Goal: Task Accomplishment & Management: Use online tool/utility

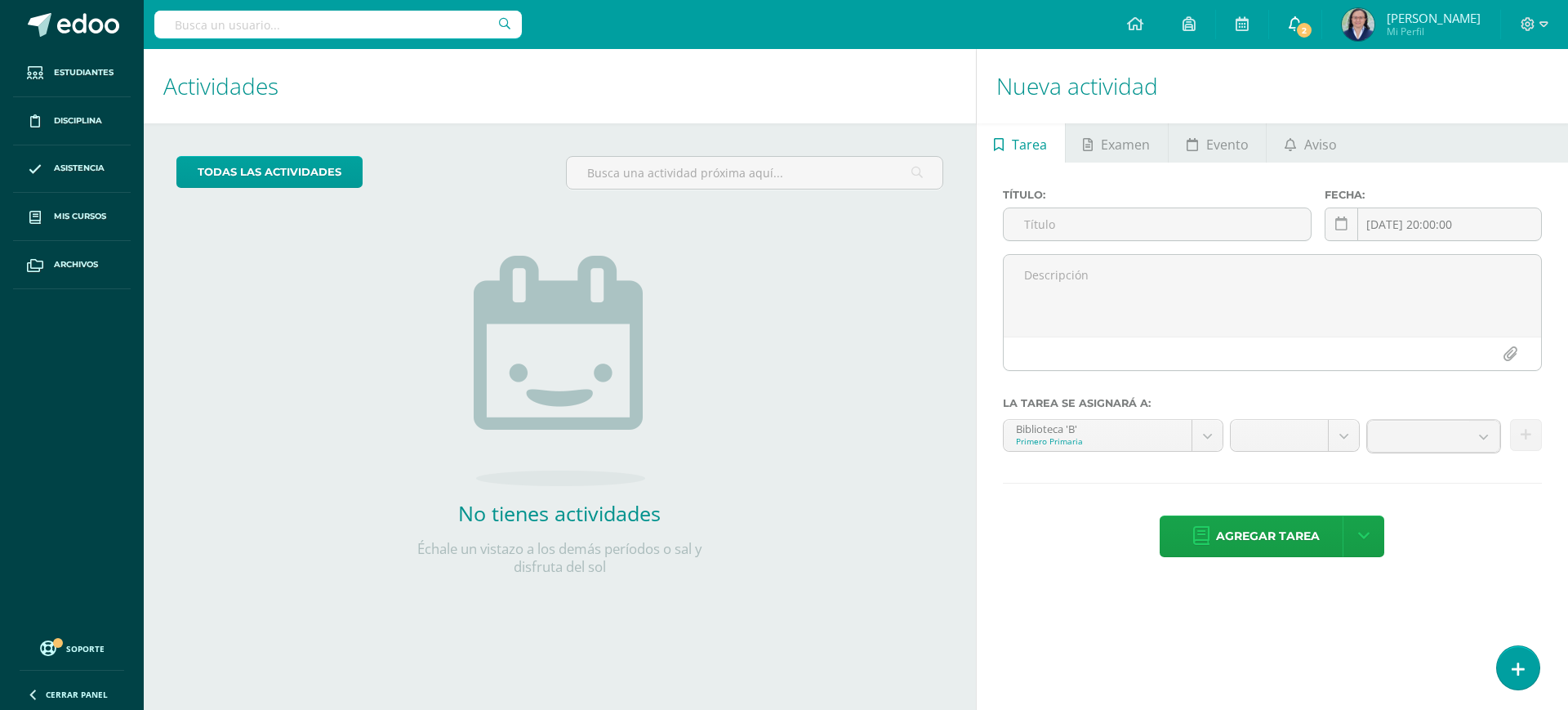
click at [1310, 35] on span "2" at bounding box center [1305, 30] width 18 height 18
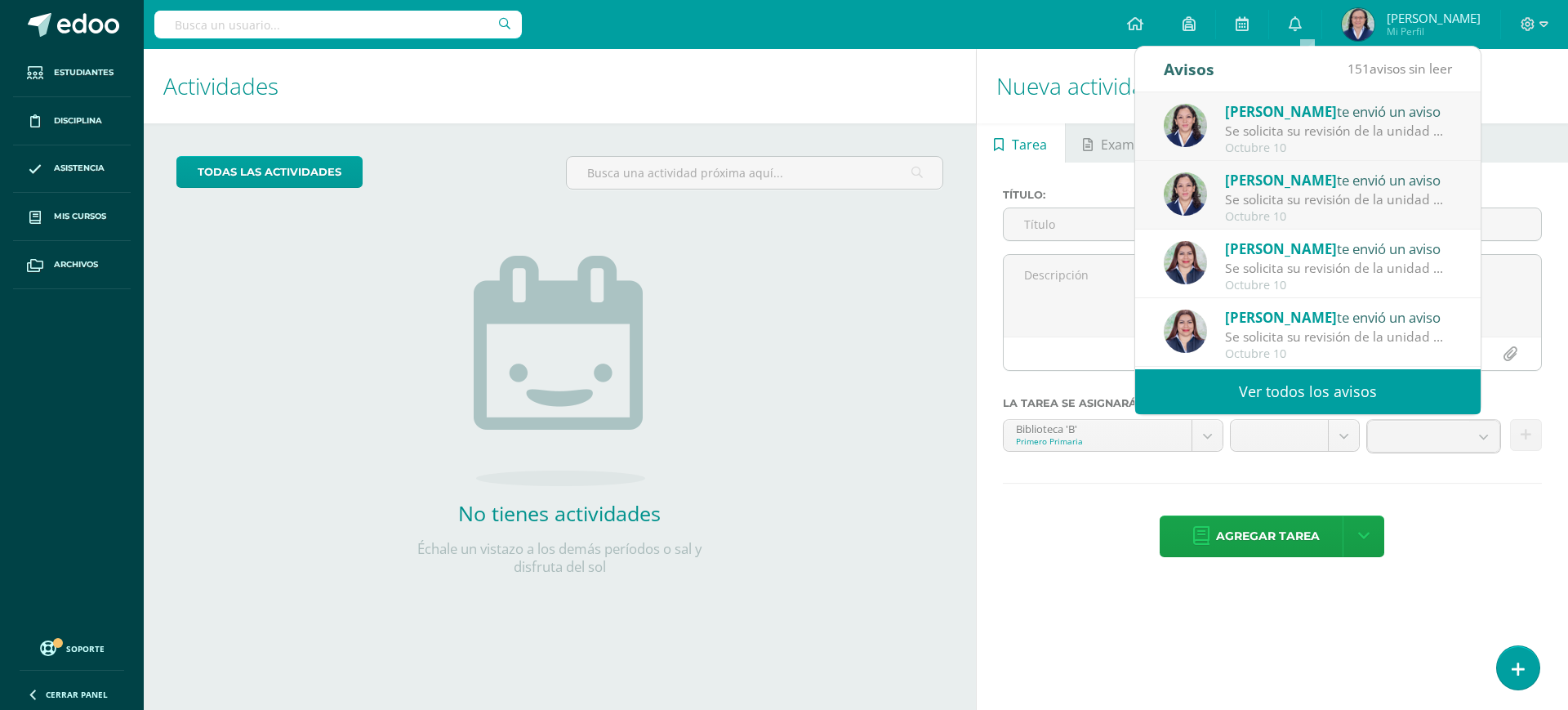
click at [1256, 267] on div "Se solicita su revisión de la unidad Unidad 4 para el curso Medio Social y Natu…" at bounding box center [1338, 267] width 227 height 19
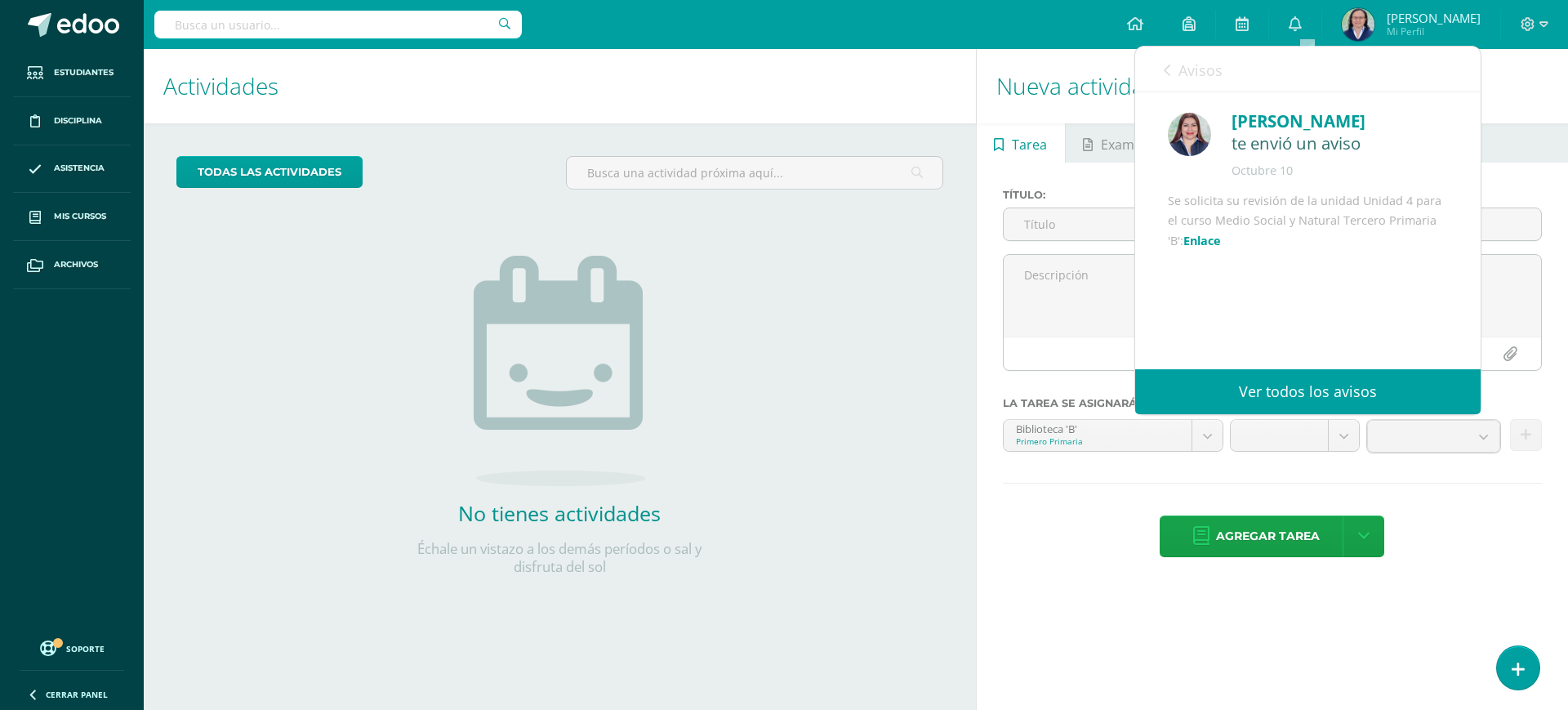
click at [1221, 249] on link "Enlace" at bounding box center [1202, 241] width 38 height 16
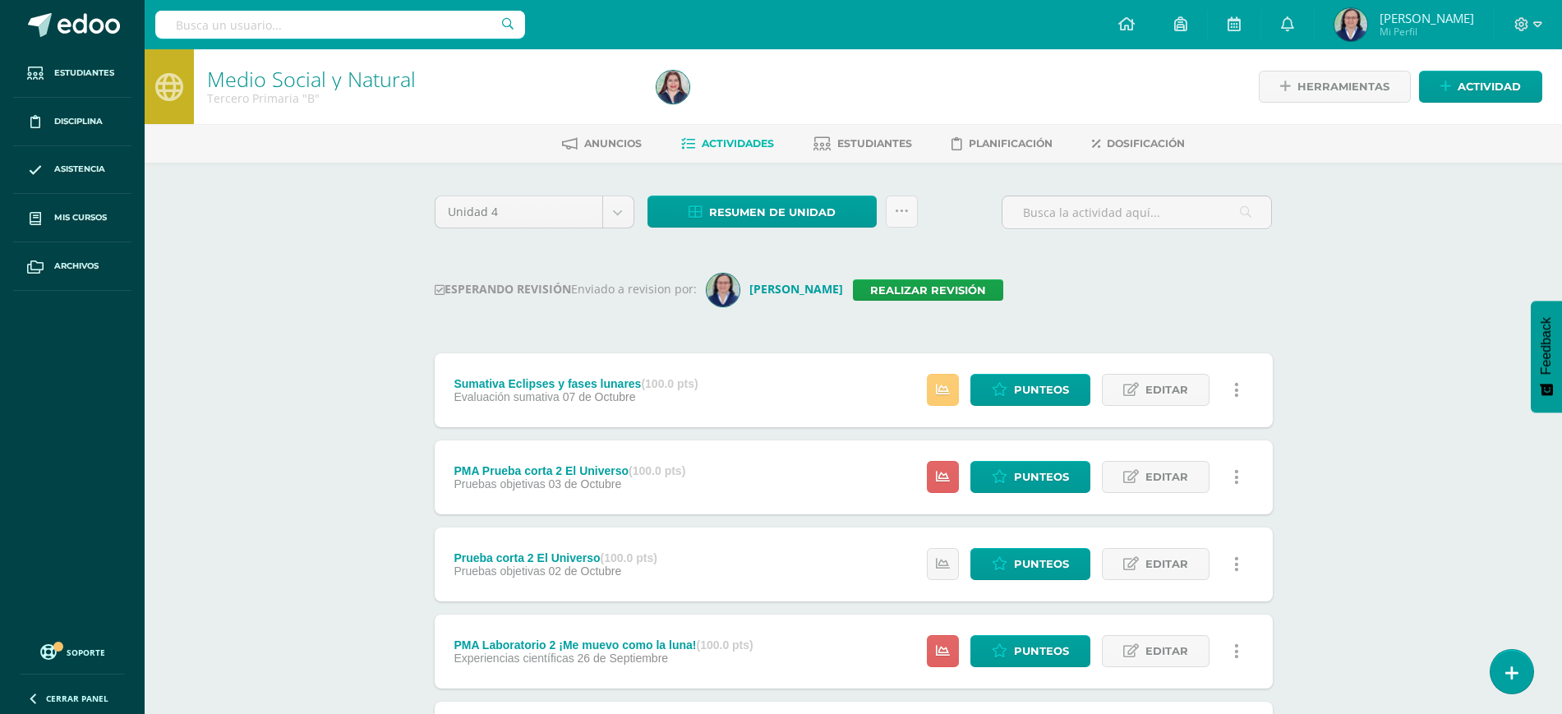
click at [798, 217] on span "Resumen de unidad" at bounding box center [772, 212] width 127 height 30
click at [810, 105] on link "Descargar como HTML" at bounding box center [762, 105] width 175 height 25
